Goal: Share content

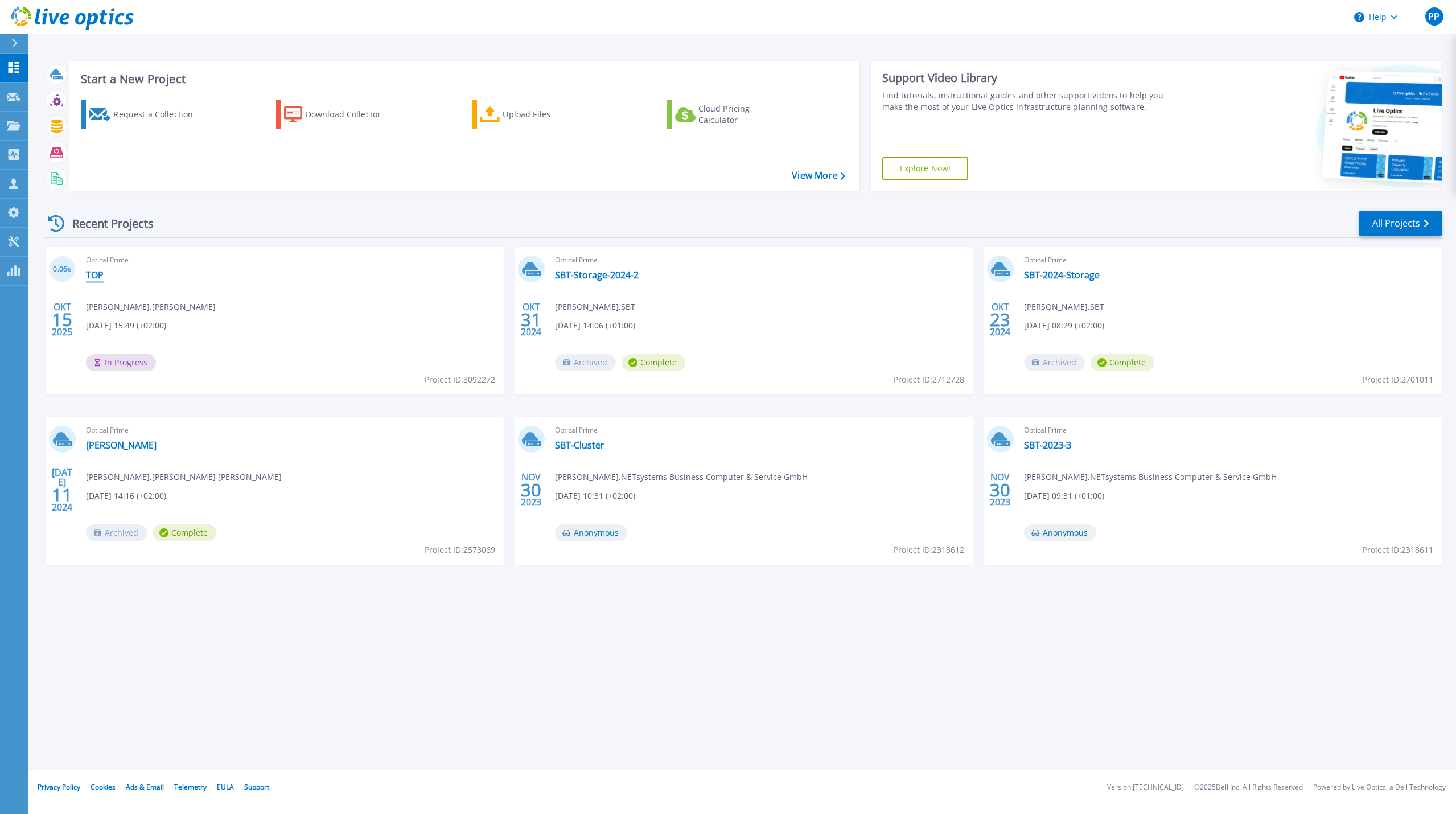
click at [93, 274] on link "TOP" at bounding box center [94, 274] width 18 height 11
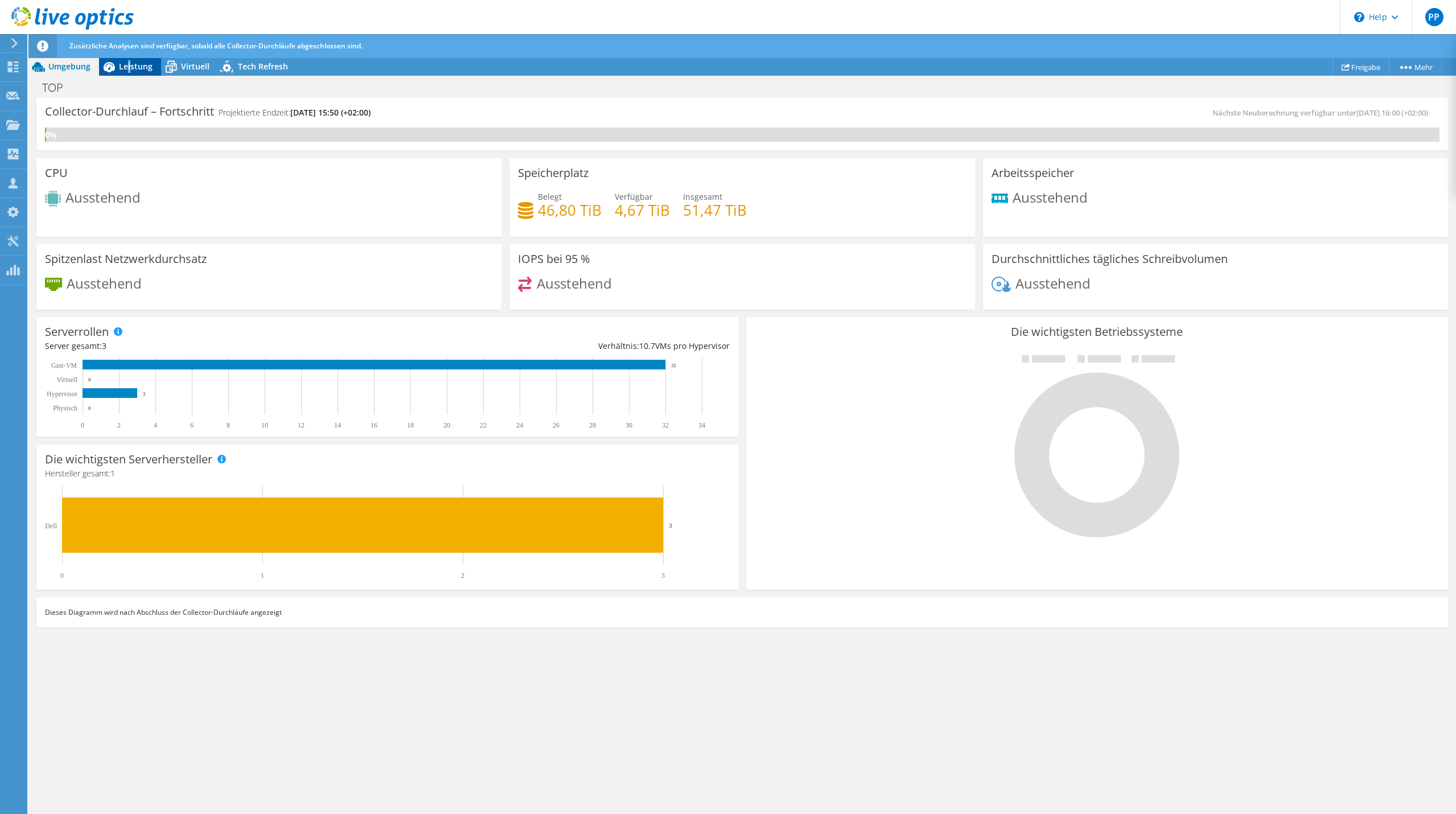
click at [130, 66] on span "Leistung" at bounding box center [136, 66] width 34 height 11
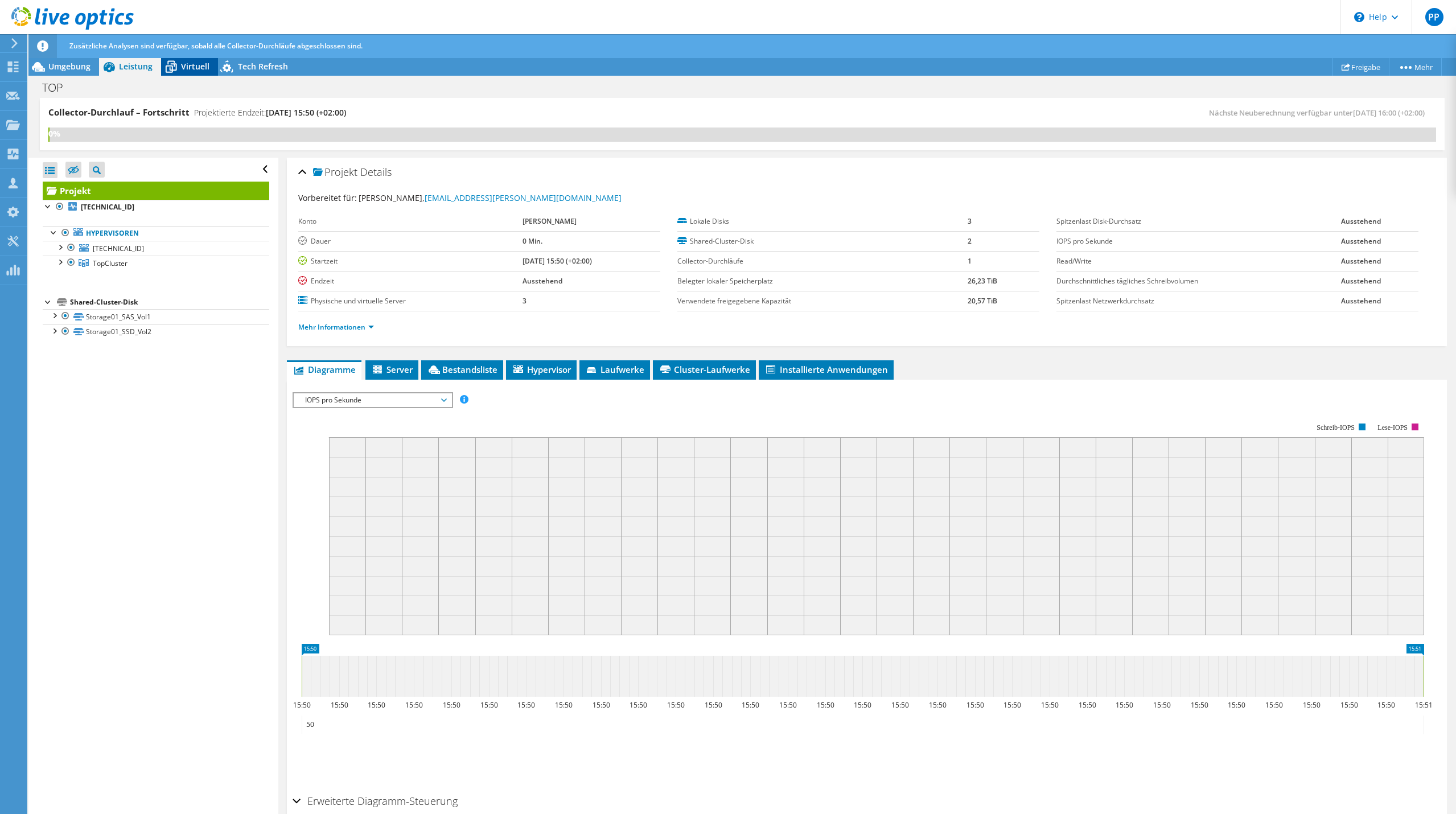
click at [179, 65] on icon at bounding box center [171, 67] width 20 height 20
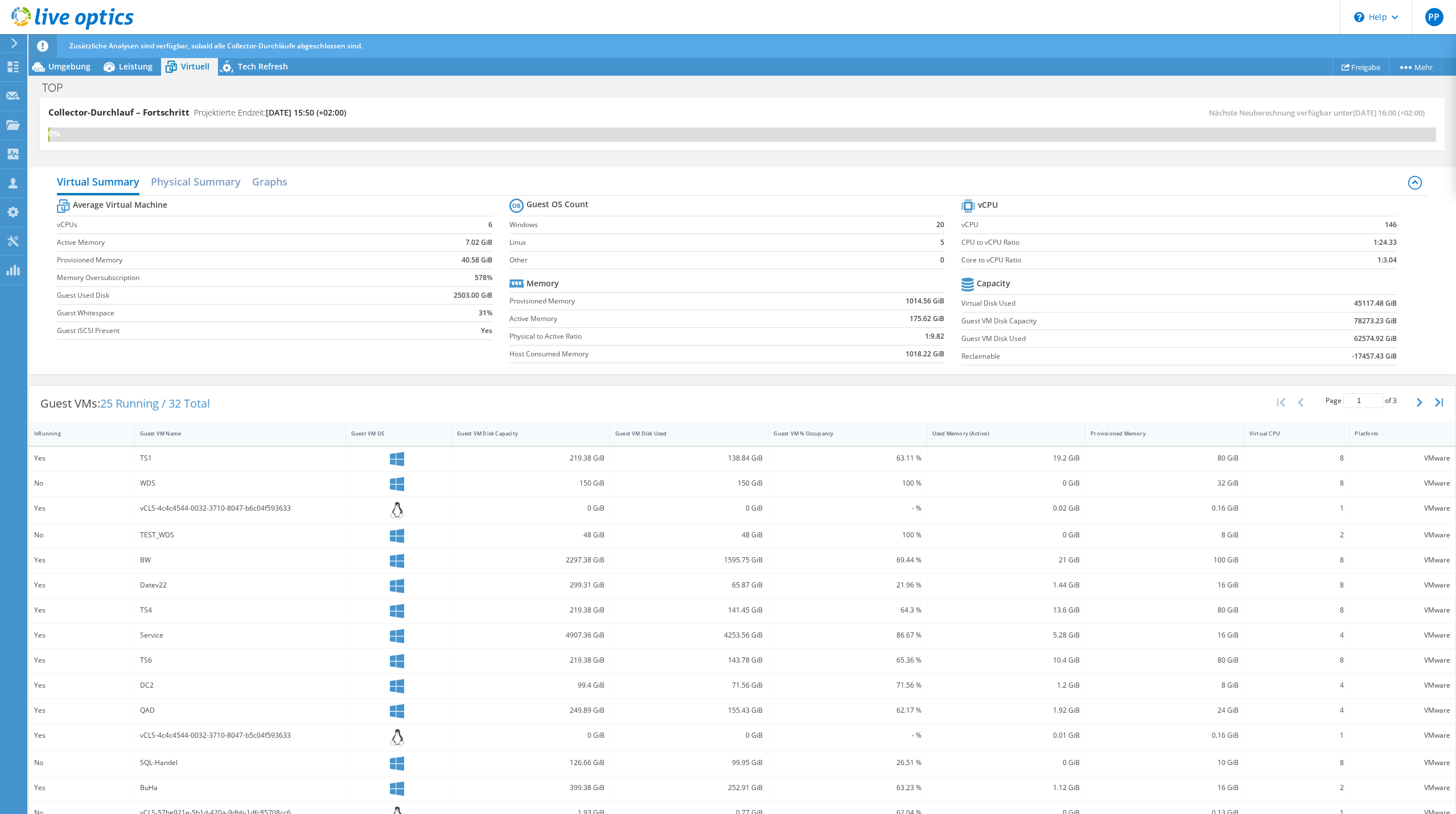
click at [46, 50] on icon at bounding box center [43, 46] width 11 height 11
click at [54, 70] on span "Umgebung" at bounding box center [69, 66] width 42 height 11
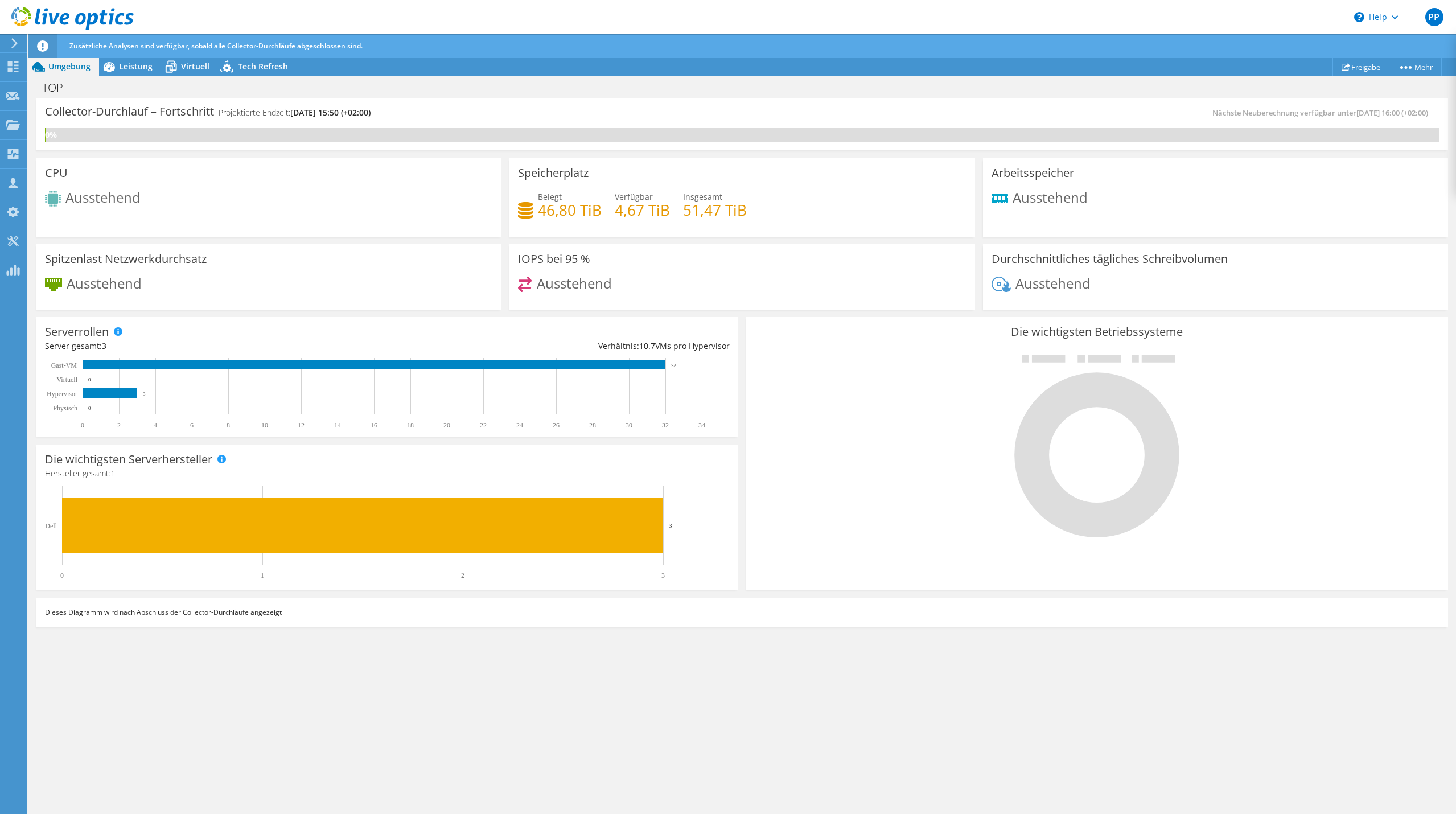
drag, startPoint x: 123, startPoint y: 50, endPoint x: 667, endPoint y: 110, distance: 547.3
click at [663, 110] on div "PP Vertriebspartner Patrick Pratter p.pratter@netsystems.at NETsystems Business…" at bounding box center [728, 419] width 1456 height 837
click at [130, 740] on div "Collector-Durchlauf – Fortschritt Projektierte Endzeit: 10.17.2025, 15:50 (+02:…" at bounding box center [742, 456] width 1427 height 717
click at [1362, 70] on link "Freigabe" at bounding box center [1361, 66] width 57 height 18
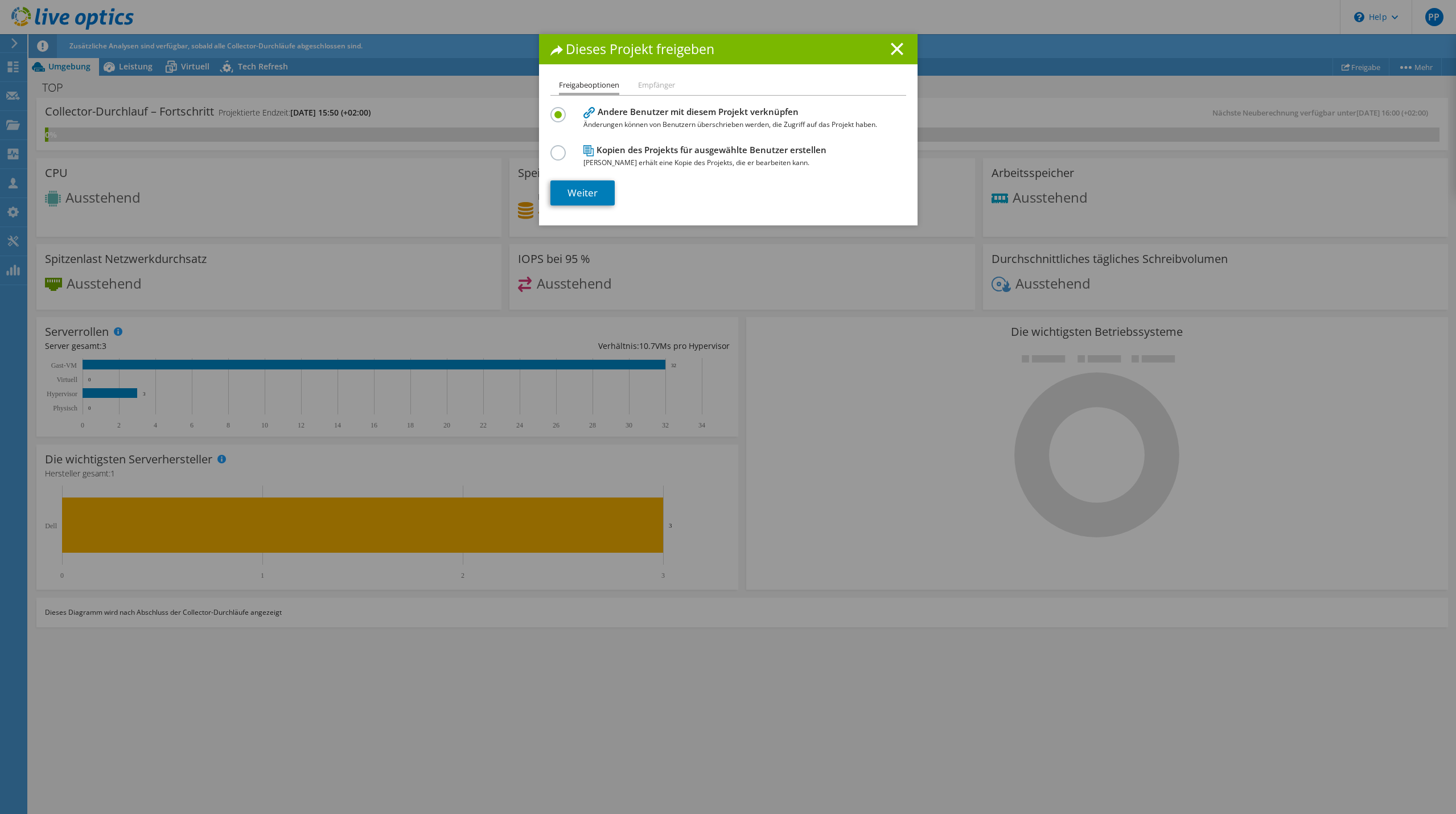
click at [684, 147] on h4 "Kopien des Projekts für ausgewählte Benutzer erstellen Jeder Benutzer erhält ei…" at bounding box center [726, 156] width 284 height 26
click at [556, 148] on label at bounding box center [560, 146] width 20 height 3
click at [0, 0] on input "radio" at bounding box center [0, 0] width 0 height 0
drag, startPoint x: 631, startPoint y: 165, endPoint x: 738, endPoint y: 167, distance: 107.0
click at [738, 167] on span "Jeder Benutzer erhält eine Kopie des Projekts, die er bearbeiten kann." at bounding box center [726, 163] width 284 height 13
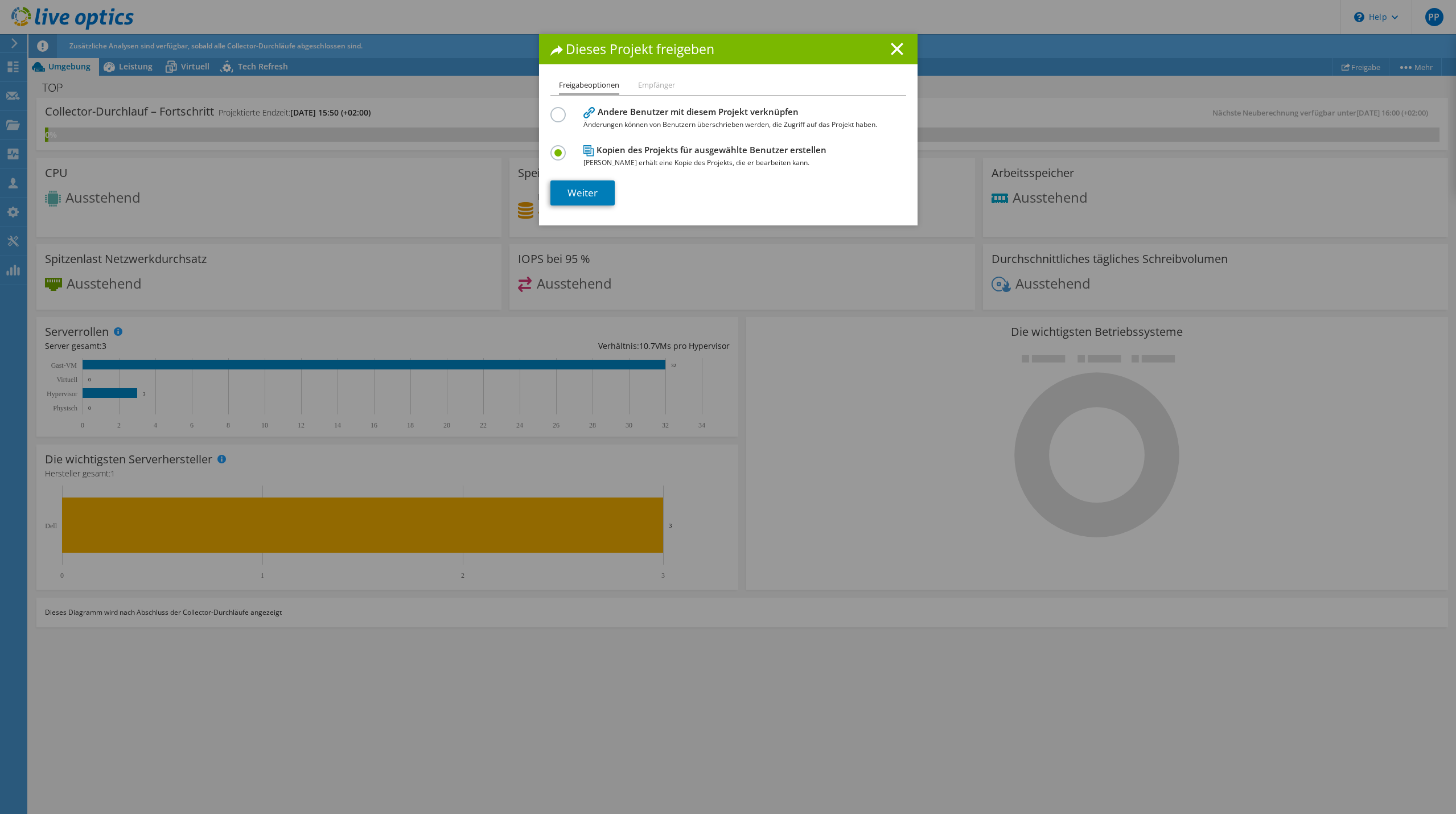
click at [556, 110] on label at bounding box center [560, 108] width 20 height 3
click at [0, 0] on input "radio" at bounding box center [0, 0] width 0 height 0
click at [589, 193] on link "Weiter" at bounding box center [582, 193] width 64 height 25
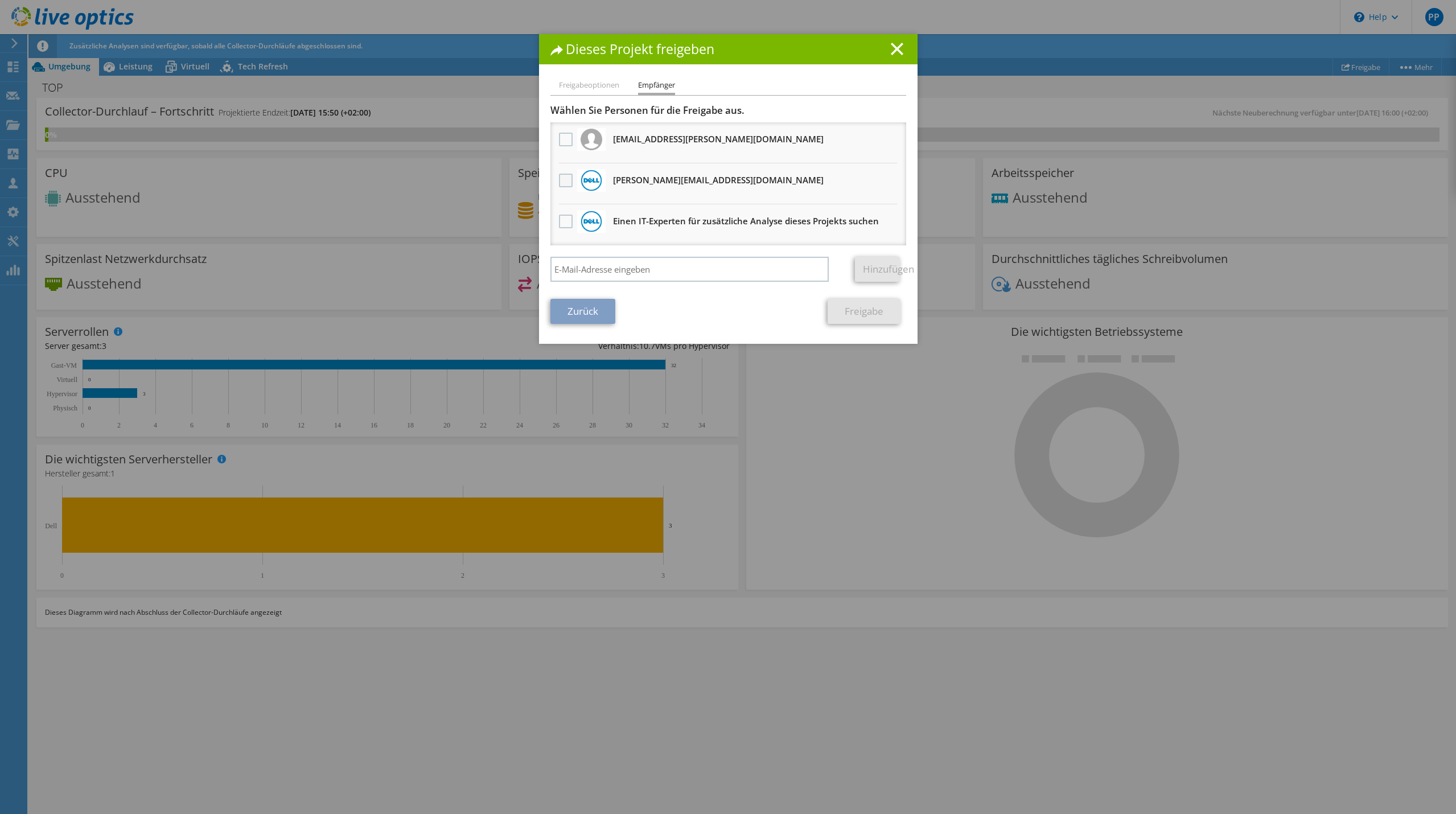
click at [560, 177] on label at bounding box center [567, 180] width 17 height 14
click at [0, 0] on input "checkbox" at bounding box center [0, 0] width 0 height 0
click at [864, 308] on link "Freigabe" at bounding box center [864, 312] width 73 height 25
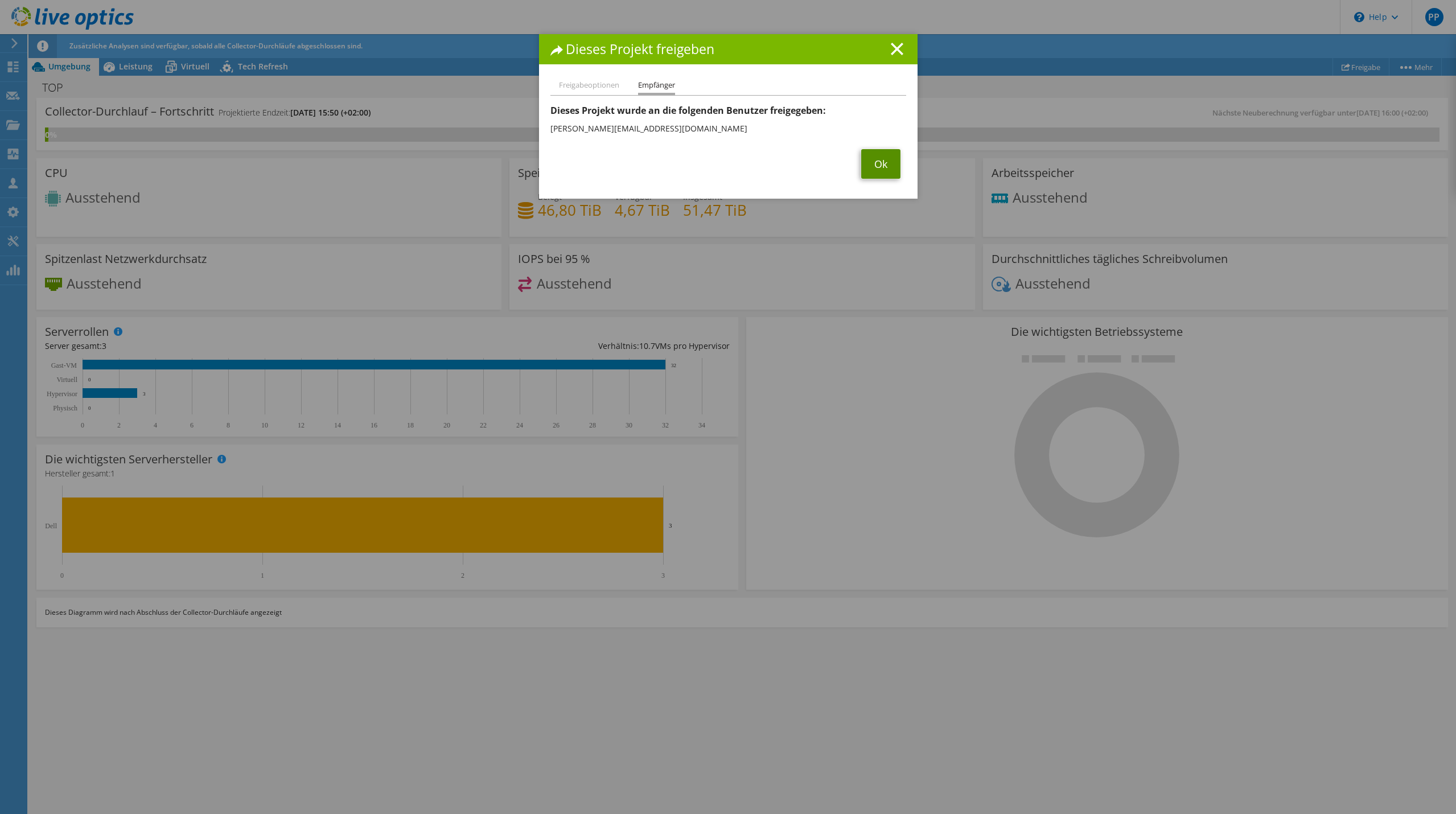
click at [879, 169] on link "Ok" at bounding box center [881, 163] width 39 height 30
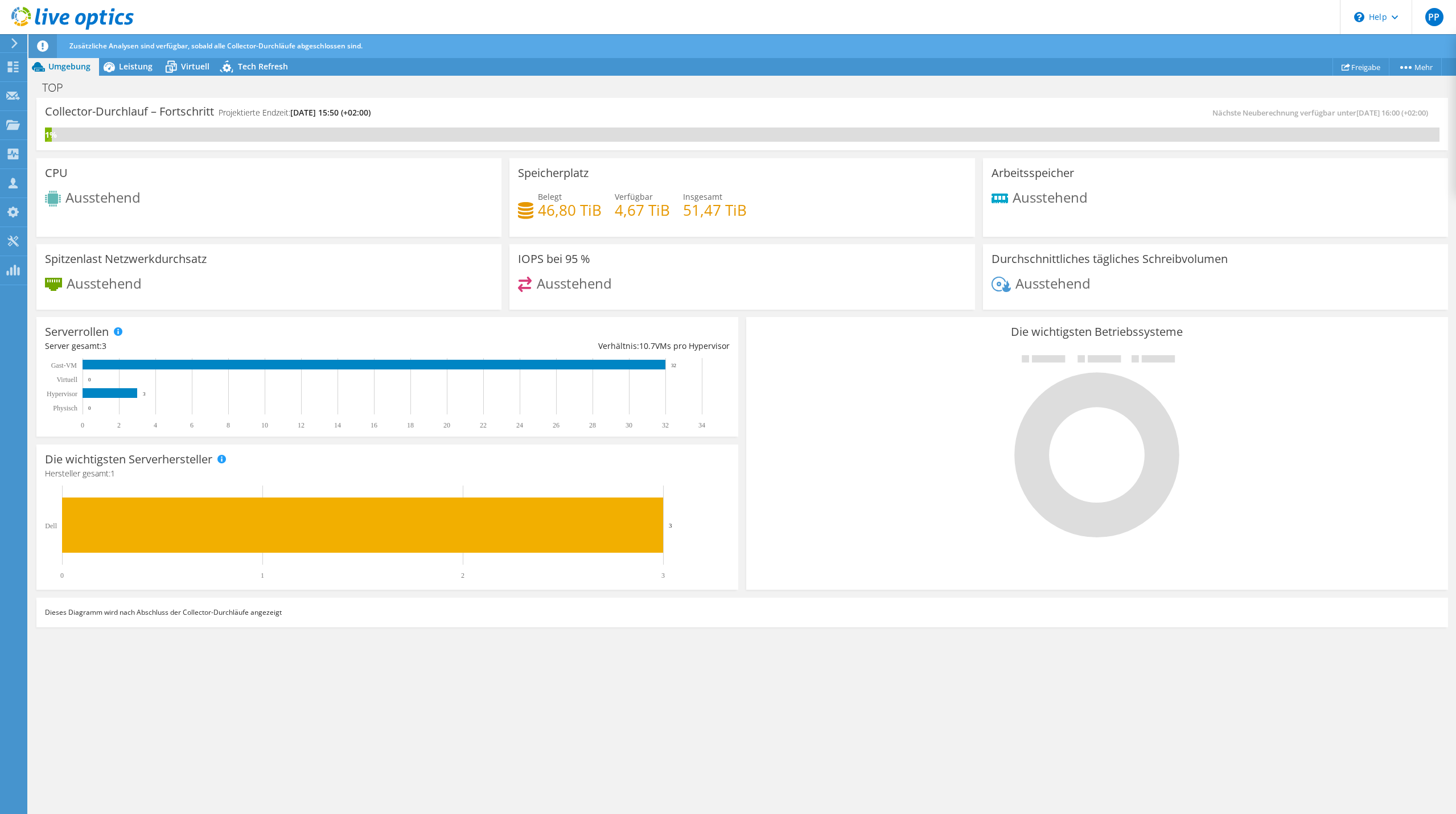
click at [104, 58] on icon at bounding box center [109, 67] width 20 height 20
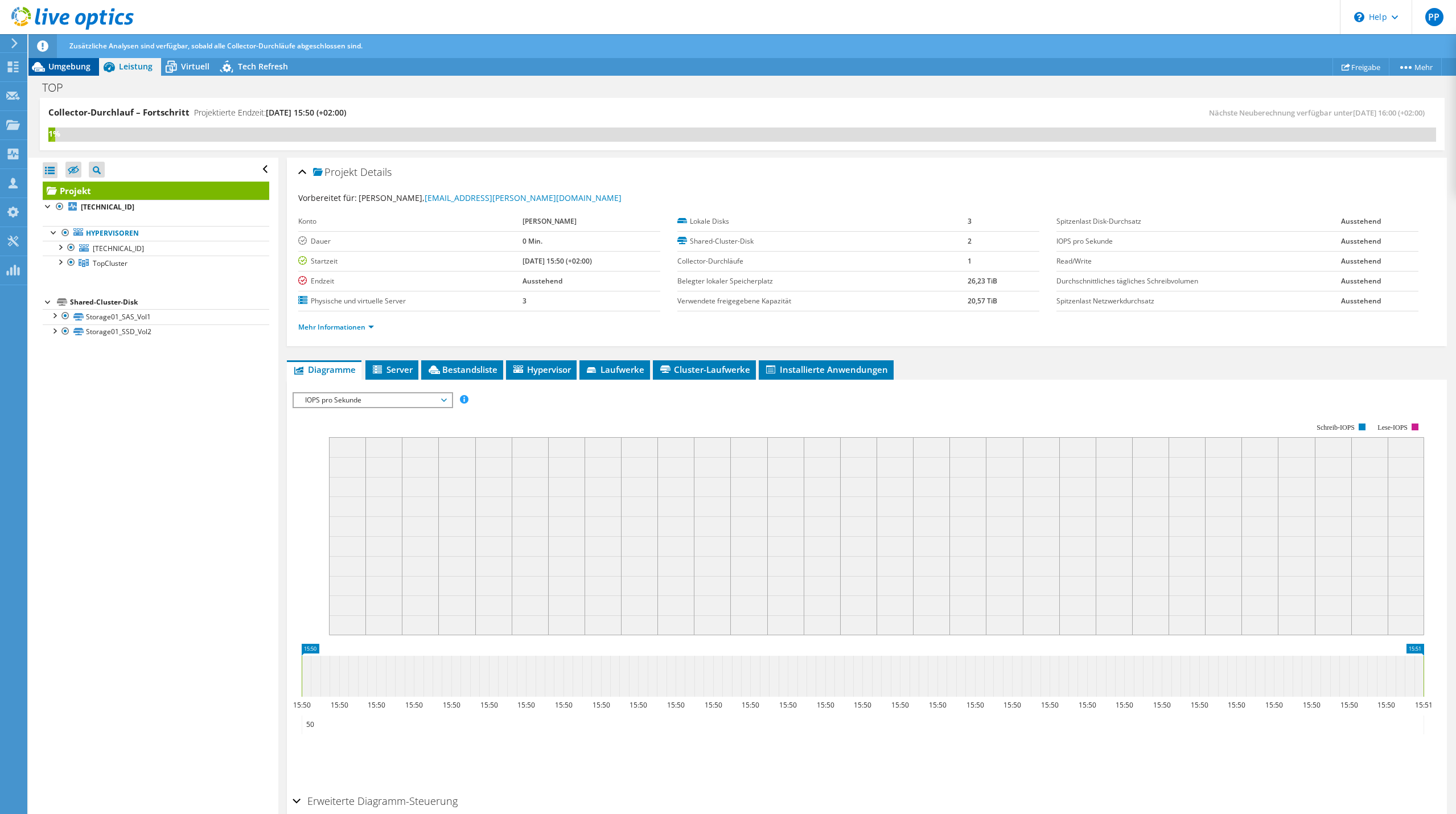
click at [74, 70] on span "Umgebung" at bounding box center [69, 66] width 42 height 11
